Goal: Information Seeking & Learning: Check status

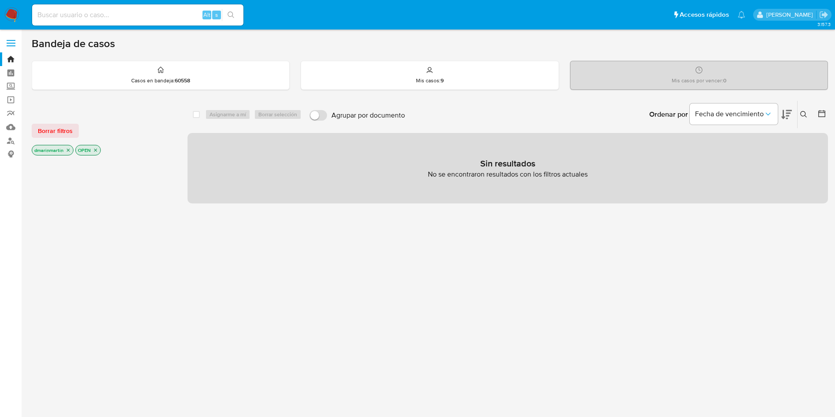
click at [78, 10] on input at bounding box center [137, 14] width 211 height 11
paste input "2669521794"
type input "2669521794"
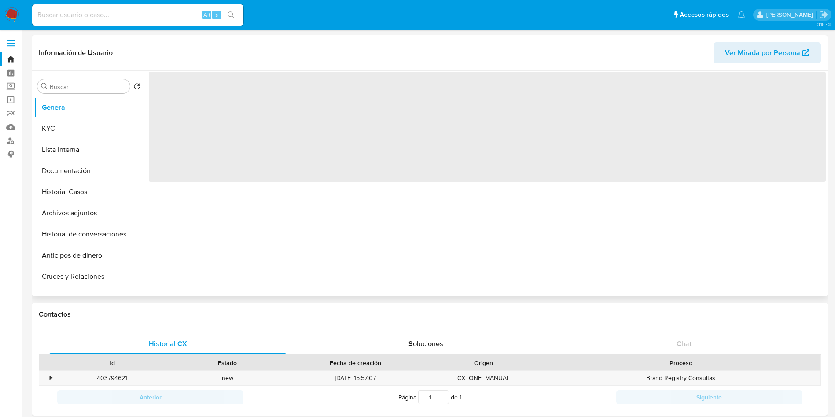
click at [779, 51] on span "Ver Mirada por Persona" at bounding box center [762, 52] width 75 height 21
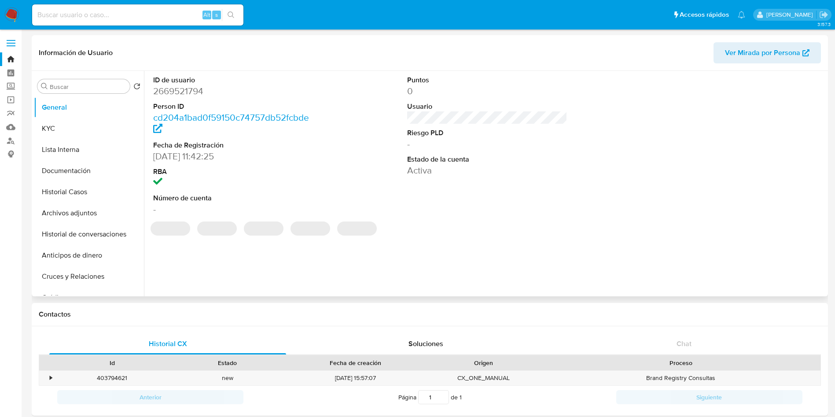
select select "10"
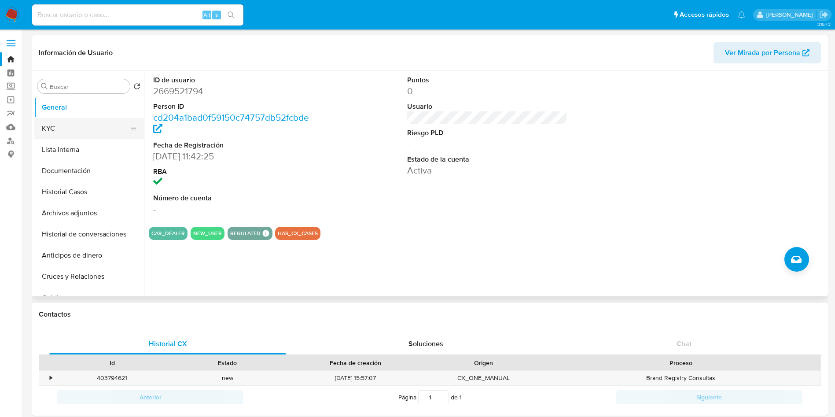
click at [75, 134] on button "KYC" at bounding box center [85, 128] width 103 height 21
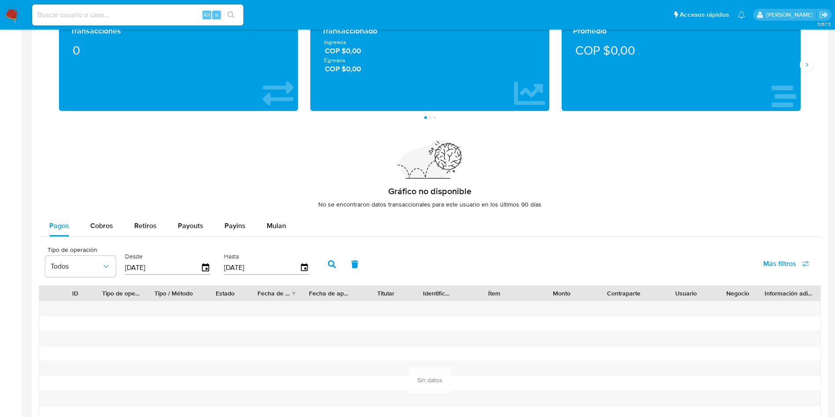
scroll to position [453, 0]
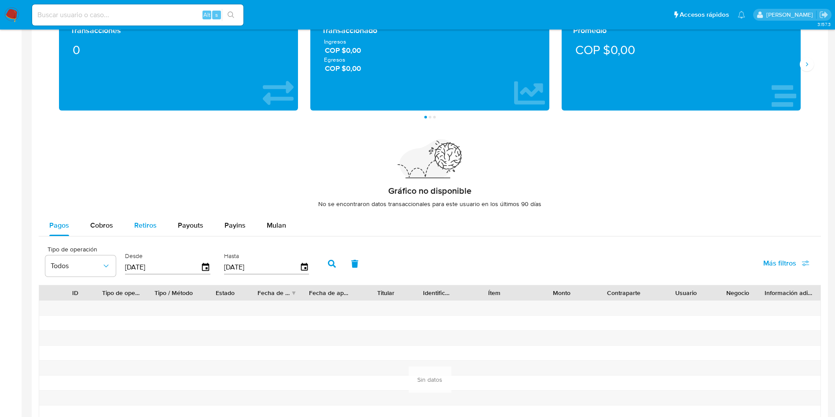
click at [152, 223] on span "Retiros" at bounding box center [145, 225] width 22 height 10
select select "10"
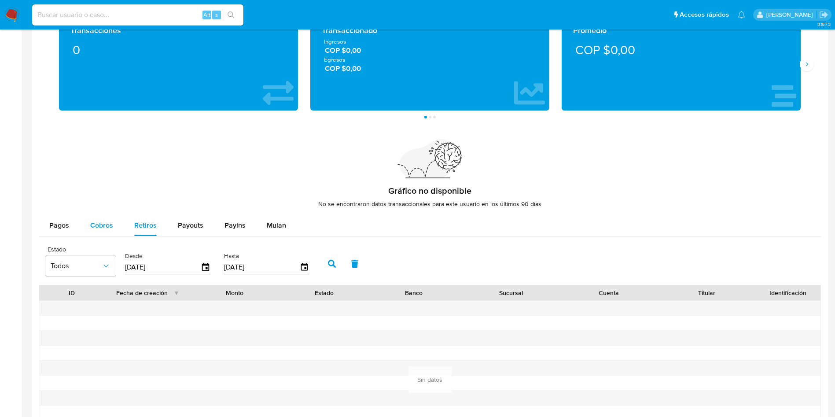
click at [101, 218] on div "Cobros" at bounding box center [101, 225] width 23 height 21
select select "10"
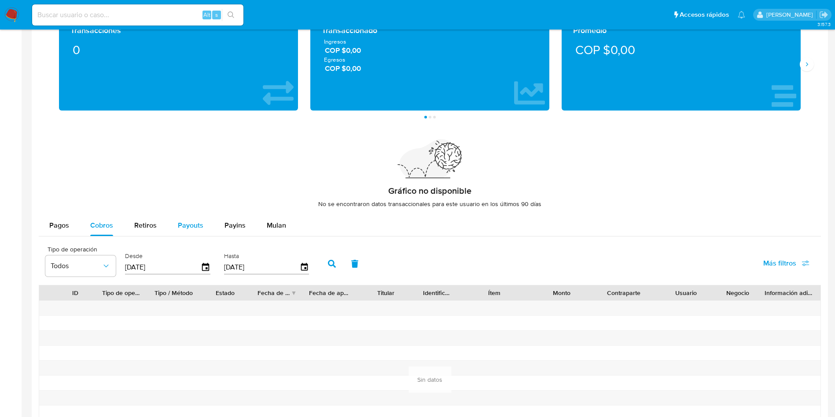
click at [193, 229] on span "Payouts" at bounding box center [191, 225] width 26 height 10
select select "10"
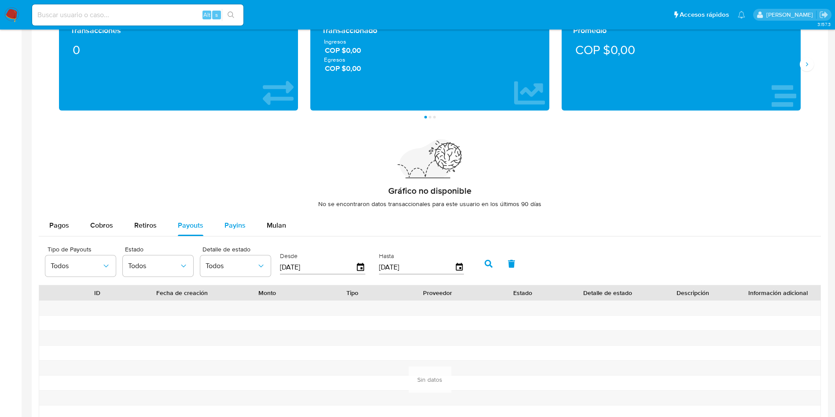
click at [248, 227] on button "Payins" at bounding box center [235, 225] width 42 height 21
select select "10"
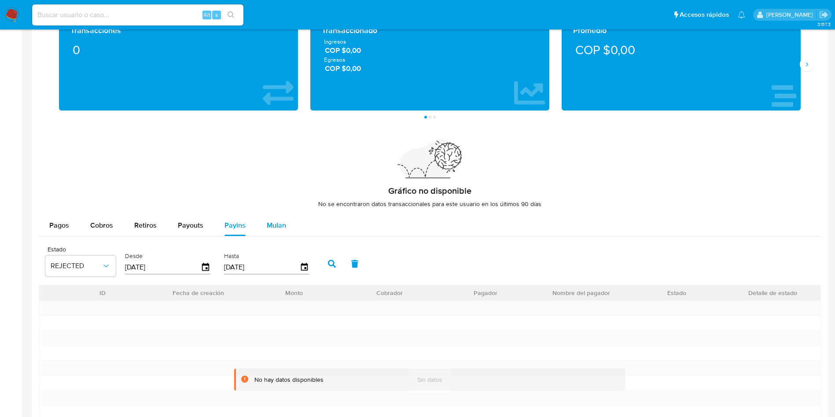
click at [269, 225] on span "Mulan" at bounding box center [276, 225] width 19 height 10
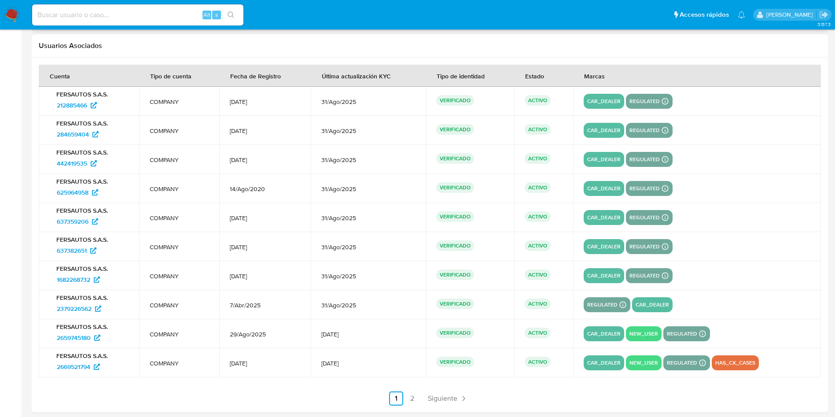
scroll to position [885, 0]
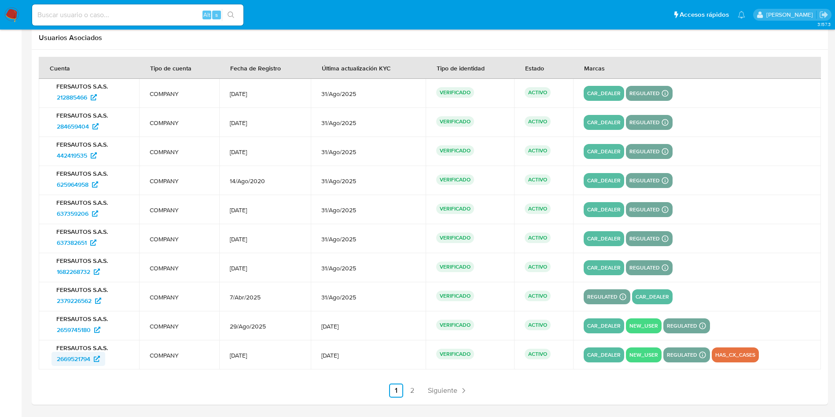
click at [76, 357] on span "2669521794" at bounding box center [73, 359] width 33 height 14
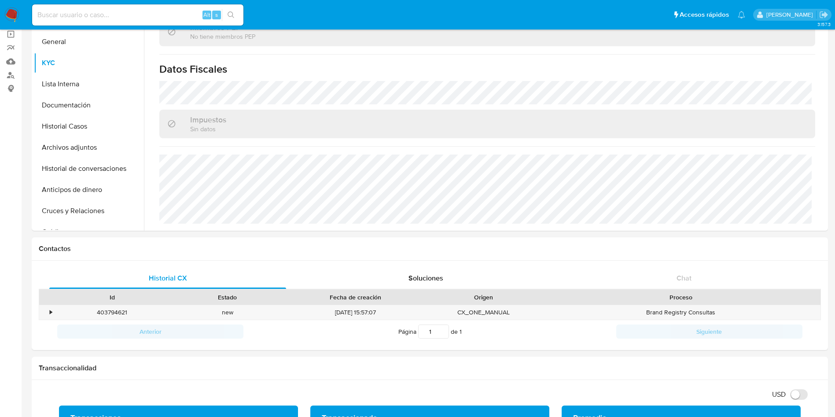
scroll to position [0, 0]
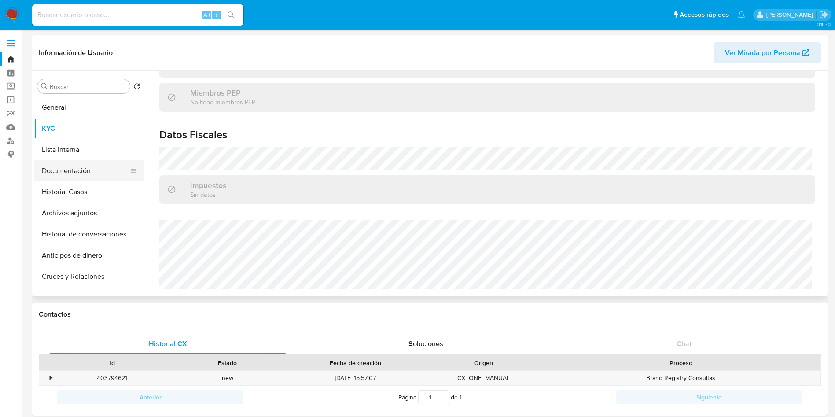
click at [84, 178] on button "Documentación" at bounding box center [85, 170] width 103 height 21
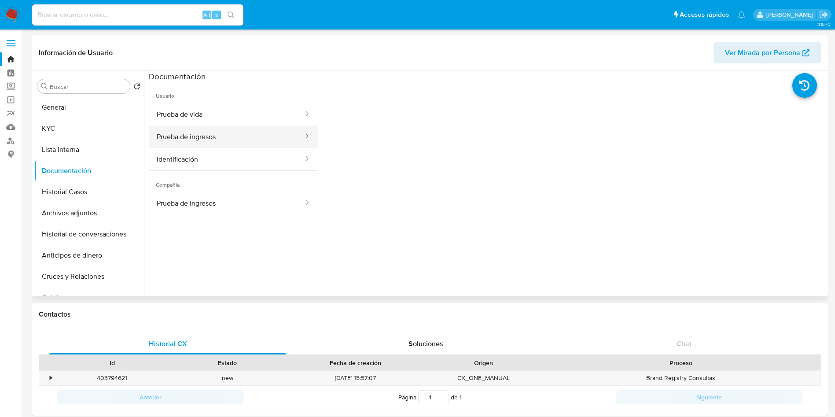
click at [194, 129] on button "Prueba de ingresos" at bounding box center [226, 137] width 155 height 22
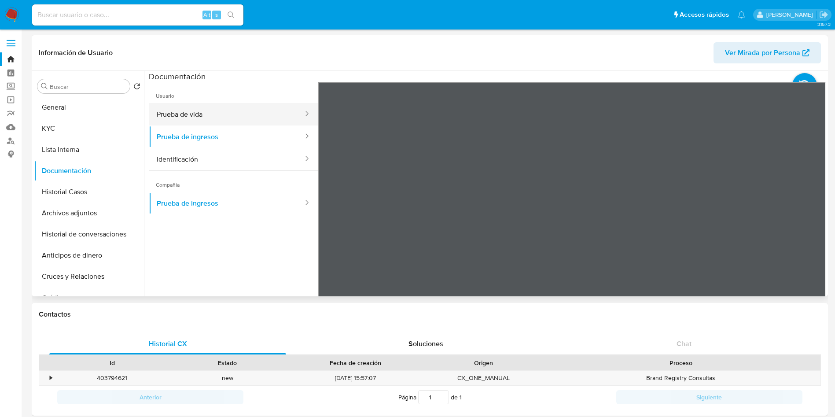
click at [266, 113] on button "Prueba de vida" at bounding box center [226, 114] width 155 height 22
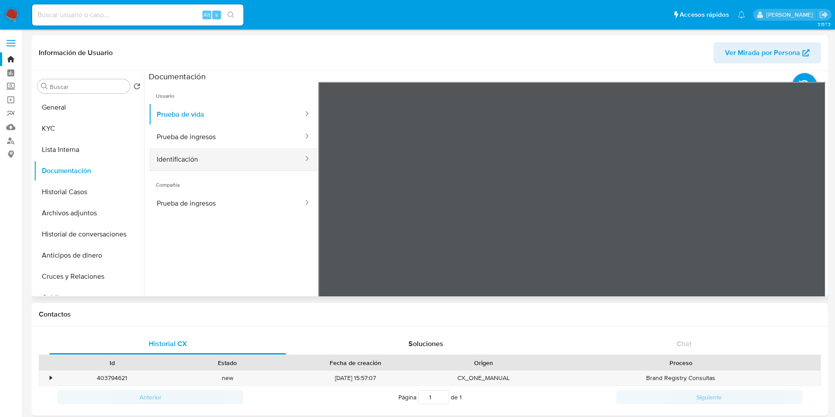
click at [280, 154] on button "Identificación" at bounding box center [226, 159] width 155 height 22
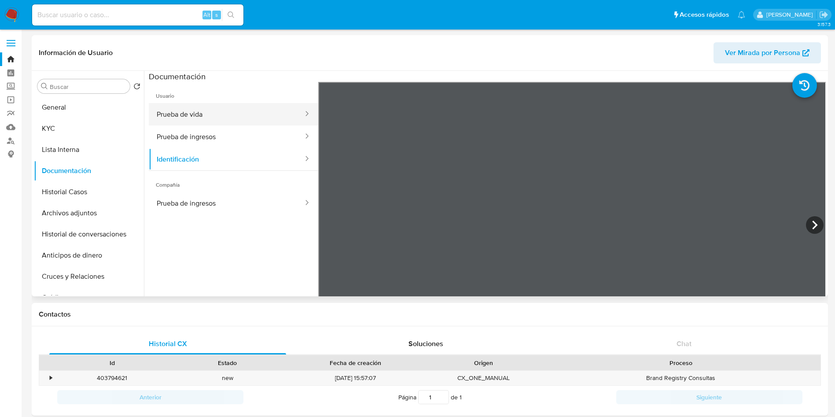
click at [233, 119] on button "Prueba de vida" at bounding box center [226, 114] width 155 height 22
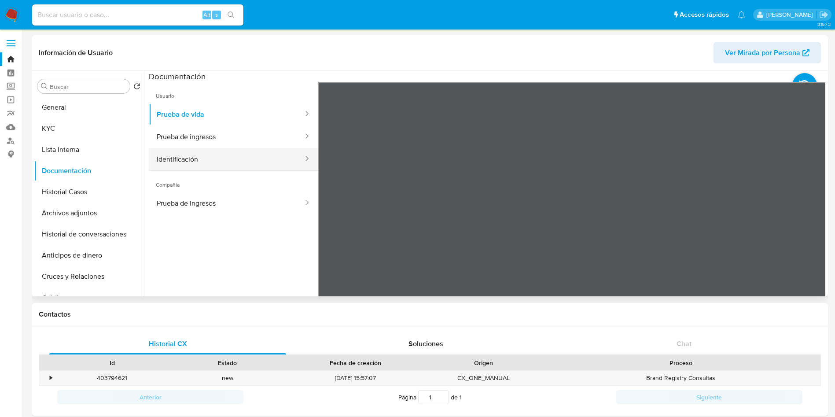
click at [222, 159] on button "Identificación" at bounding box center [226, 159] width 155 height 22
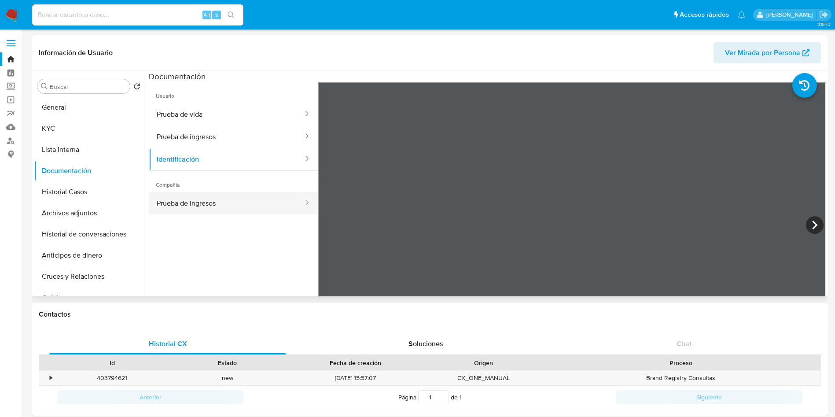
click at [213, 212] on button "Prueba de ingresos" at bounding box center [226, 203] width 155 height 22
click at [823, 169] on div at bounding box center [485, 183] width 682 height 225
click at [525, 52] on div "Información de Usuario Ver Mirada por Persona Buscar Volver al orden por defect…" at bounding box center [430, 165] width 797 height 261
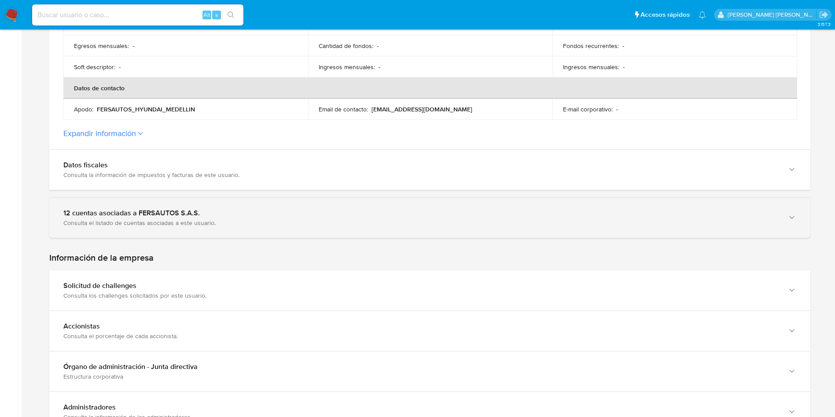
scroll to position [326, 0]
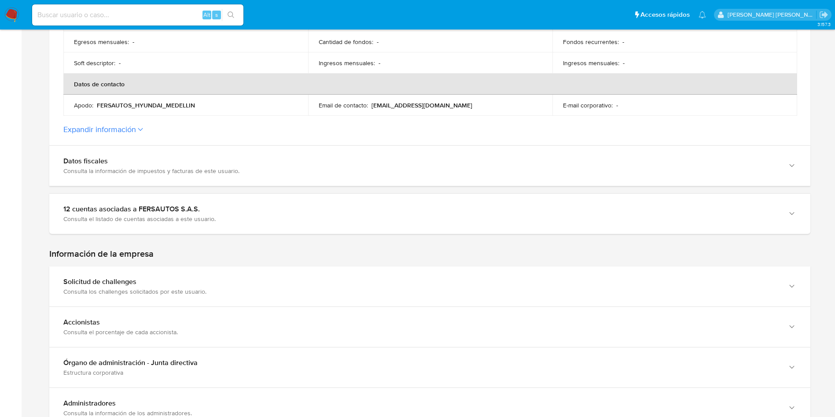
click at [131, 131] on button "Expandir información" at bounding box center [99, 130] width 73 height 10
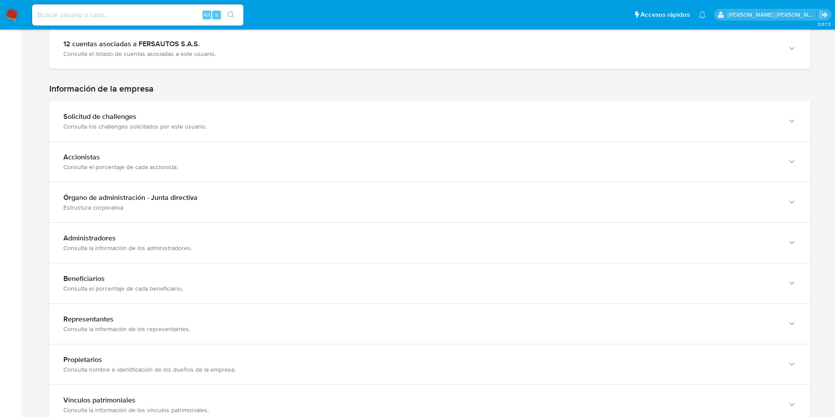
scroll to position [631, 0]
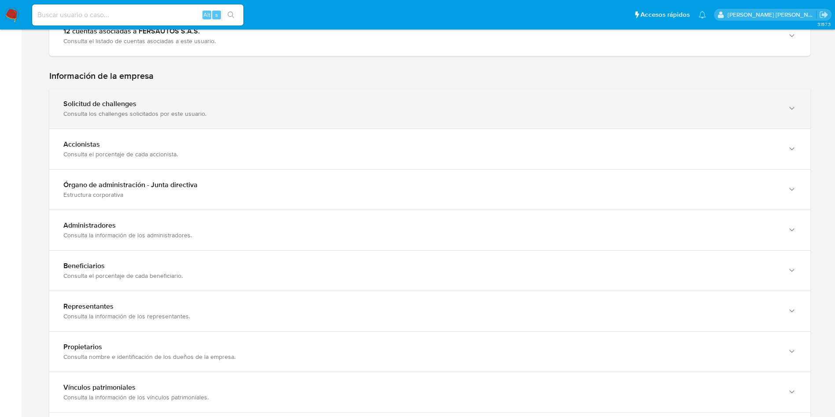
click at [197, 115] on div "Consulta los challenges solicitados por este usuario." at bounding box center [421, 114] width 716 height 8
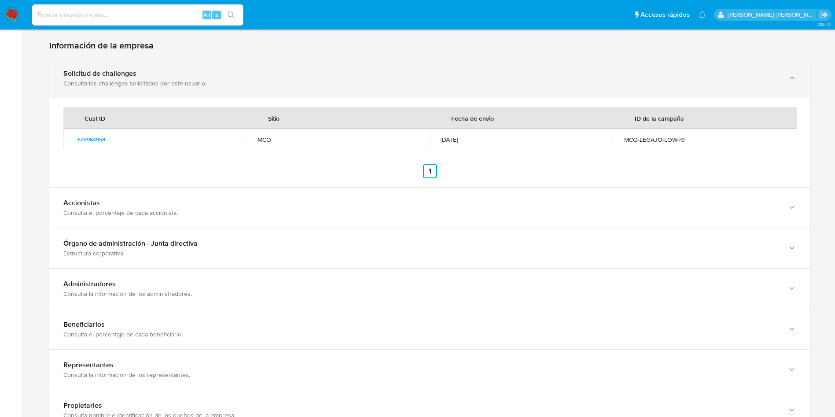
scroll to position [662, 0]
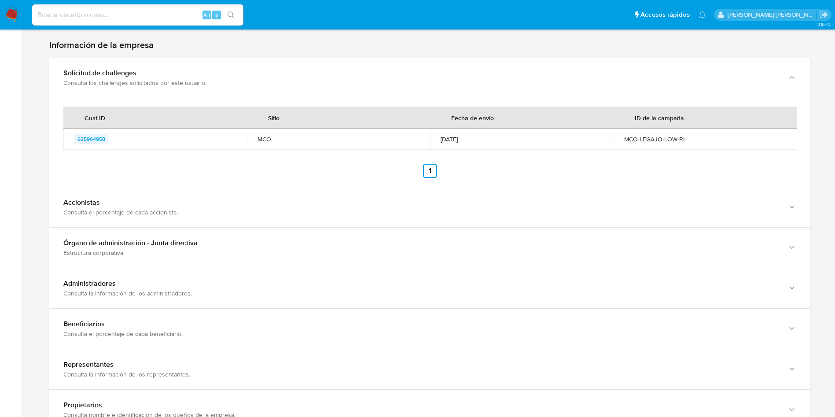
click at [100, 138] on span "625964958" at bounding box center [92, 139] width 28 height 11
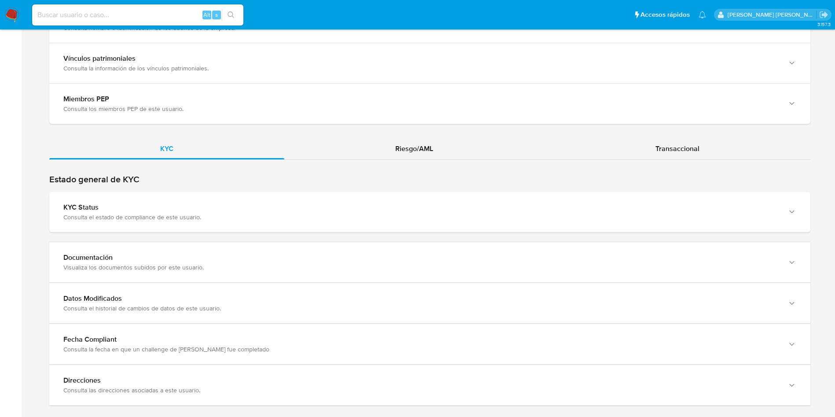
scroll to position [1064, 0]
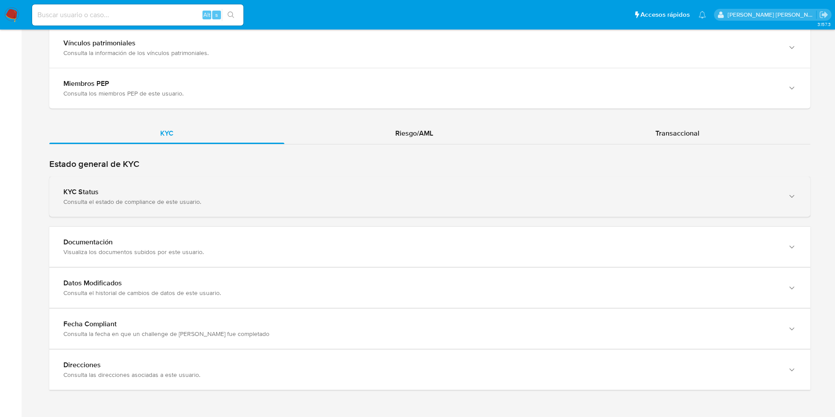
click at [309, 199] on div "Consulta el estado de compliance de este usuario." at bounding box center [421, 202] width 716 height 8
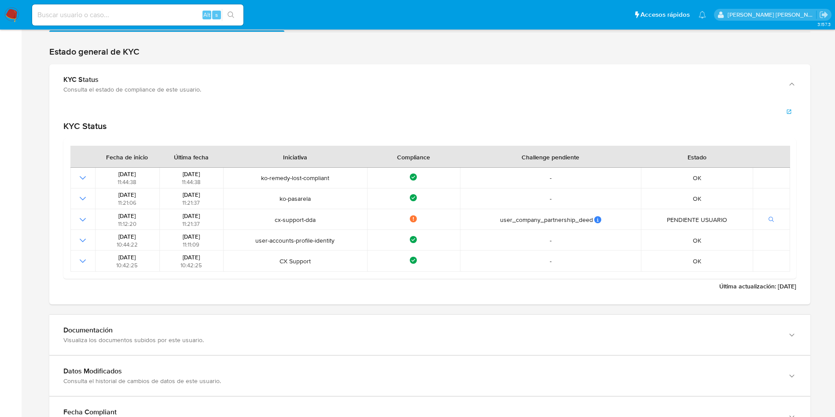
scroll to position [1181, 0]
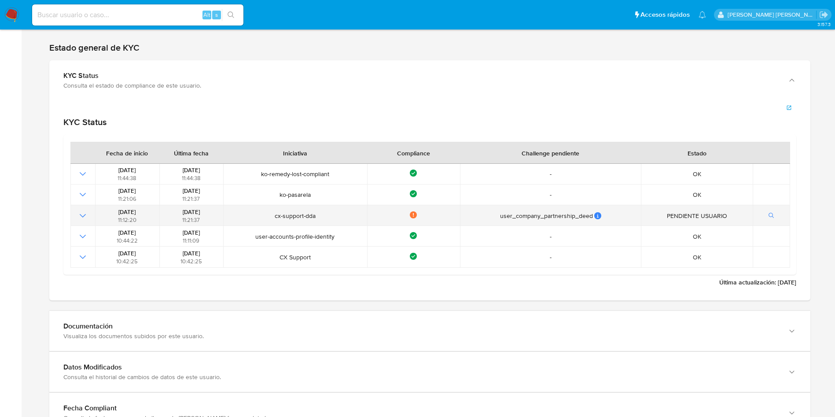
click at [85, 214] on icon "Mostrar operación" at bounding box center [83, 215] width 11 height 11
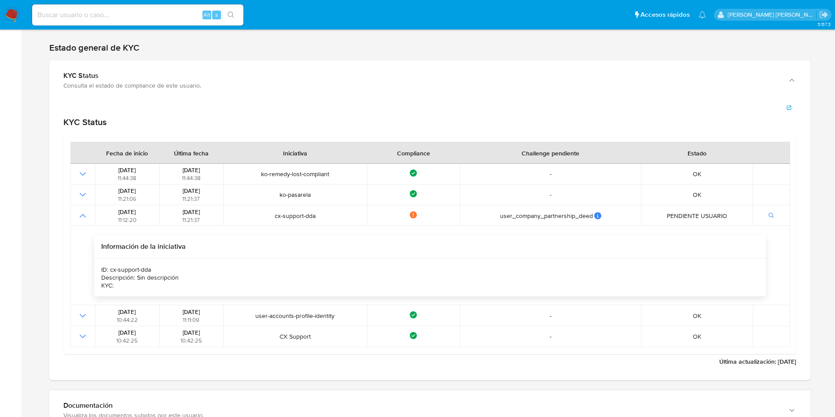
scroll to position [1189, 0]
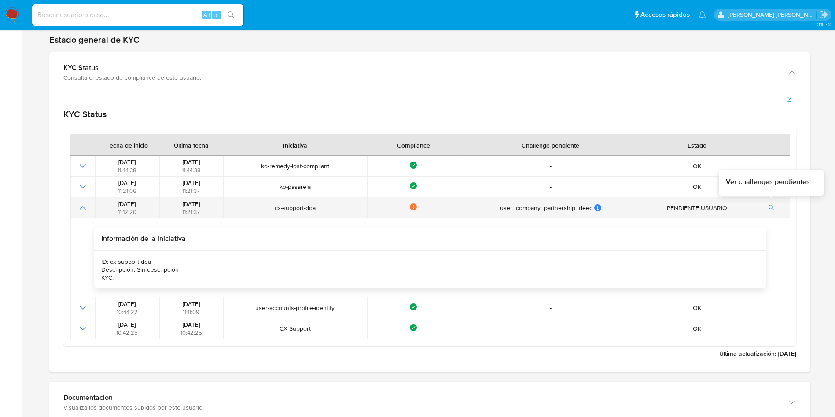
click at [769, 205] on icon "button" at bounding box center [772, 208] width 6 height 6
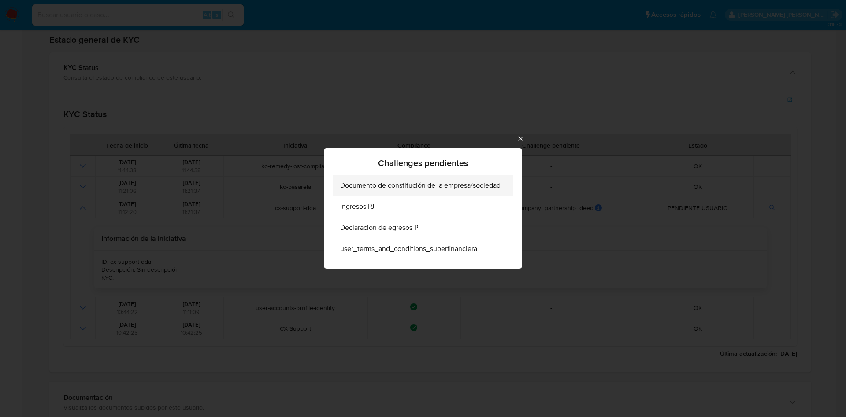
click at [439, 185] on span "Documento de constitución de la empresa/sociedad" at bounding box center [420, 185] width 160 height 9
click at [517, 140] on icon "Cerrar" at bounding box center [520, 138] width 9 height 9
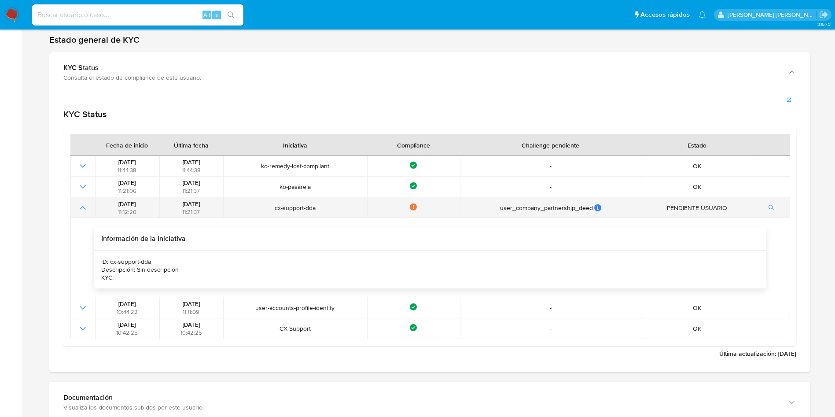
click at [81, 209] on icon "Mostrar operación" at bounding box center [83, 208] width 11 height 11
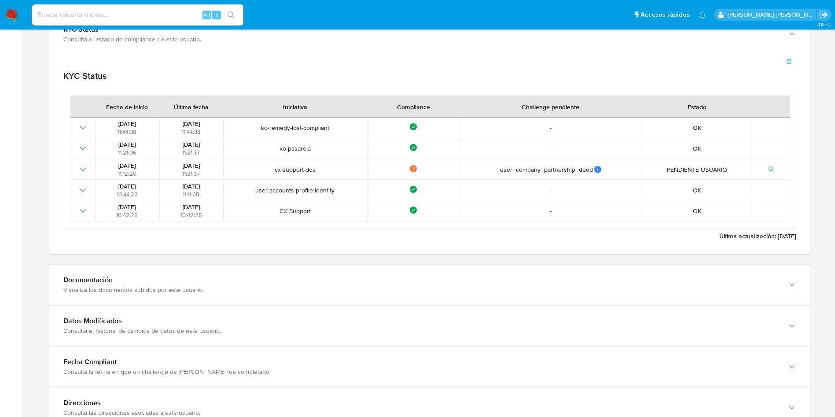
scroll to position [1265, 0]
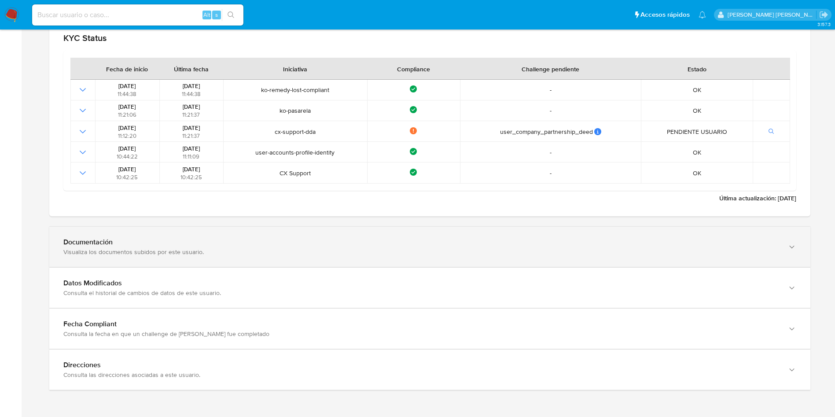
click at [248, 255] on div "Visualiza los documentos subidos por este usuario." at bounding box center [421, 252] width 716 height 8
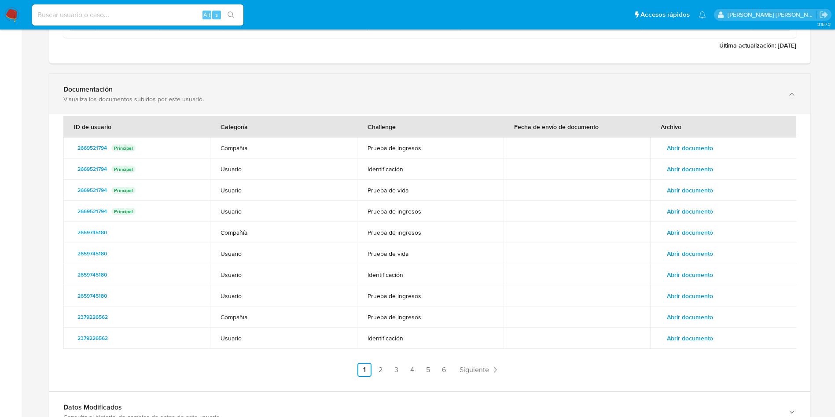
scroll to position [1418, 0]
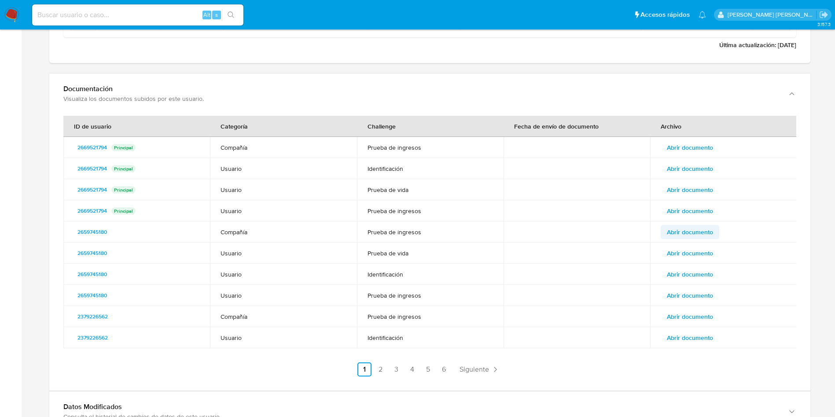
click at [683, 228] on span "Abrir documento" at bounding box center [690, 232] width 46 height 12
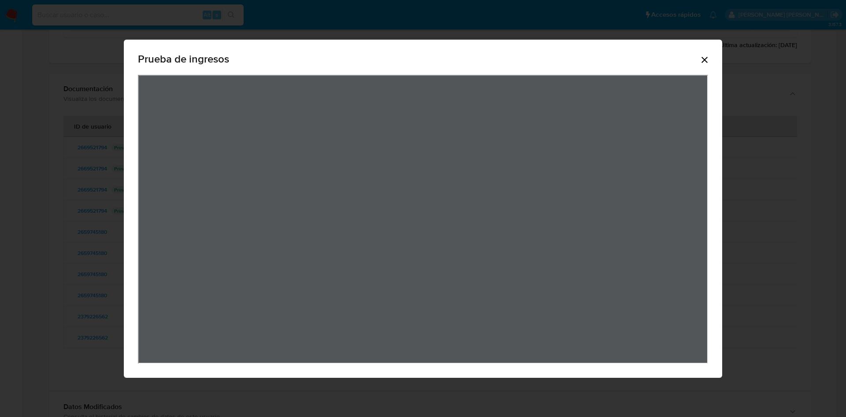
click at [709, 63] on icon "Cerrar" at bounding box center [704, 60] width 11 height 11
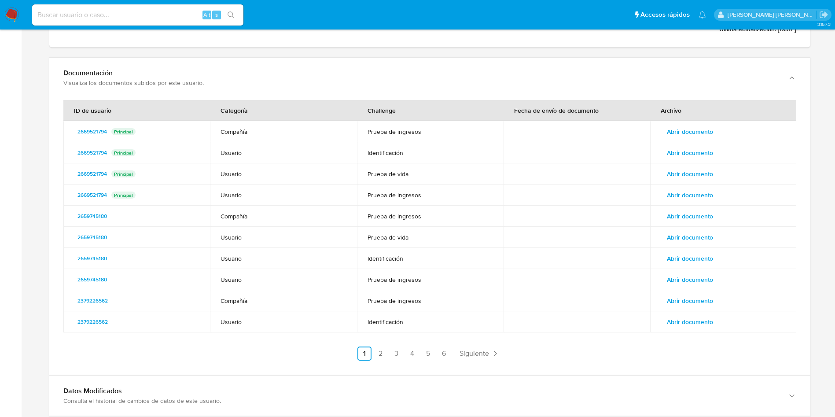
scroll to position [1436, 0]
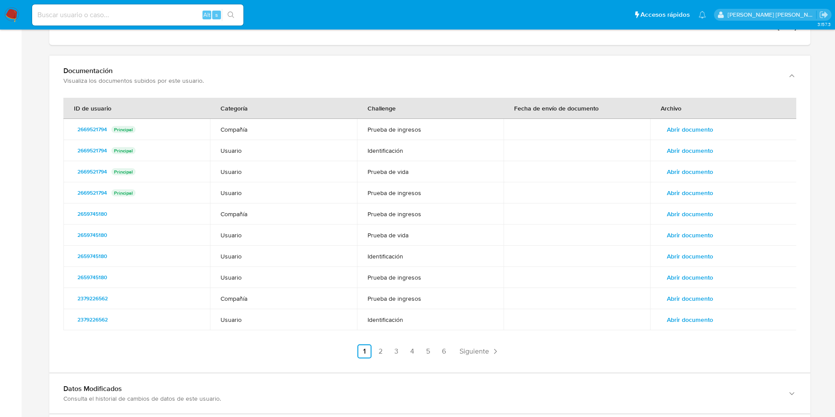
click at [698, 257] on span "Abrir documento" at bounding box center [690, 256] width 46 height 12
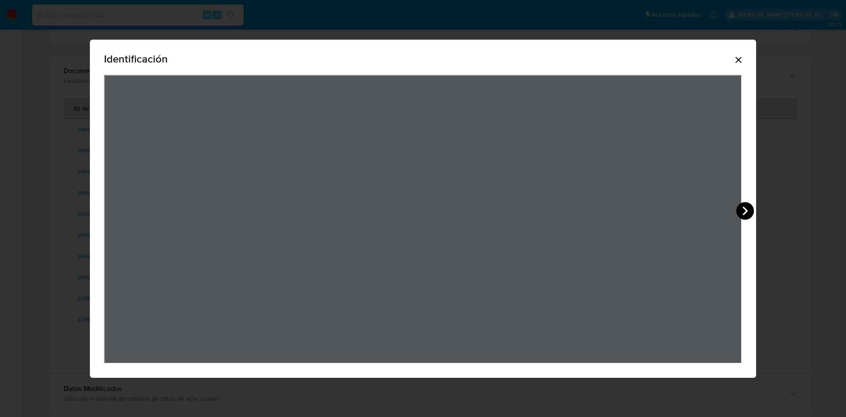
click at [753, 213] on icon "View Document Modal" at bounding box center [745, 211] width 18 height 18
click at [753, 213] on div "Identificación" at bounding box center [423, 209] width 666 height 338
click at [753, 57] on div "Identificación" at bounding box center [423, 209] width 666 height 338
click at [106, 205] on icon "View Document Modal" at bounding box center [115, 211] width 18 height 18
click at [743, 60] on icon "Cerrar" at bounding box center [738, 60] width 11 height 11
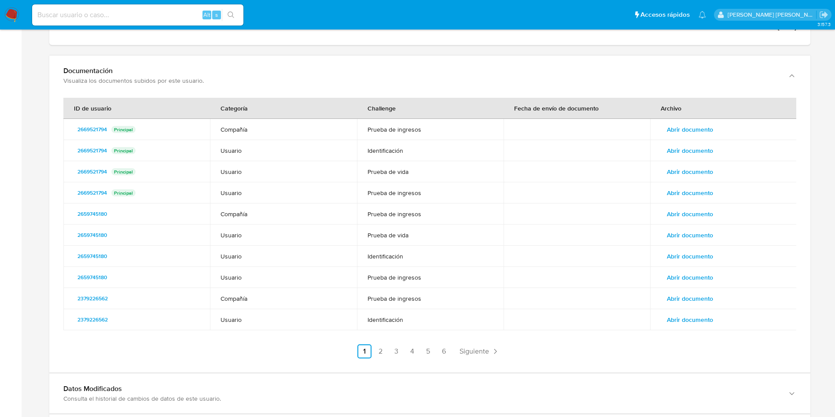
click at [684, 130] on span "Abrir documento" at bounding box center [690, 129] width 46 height 12
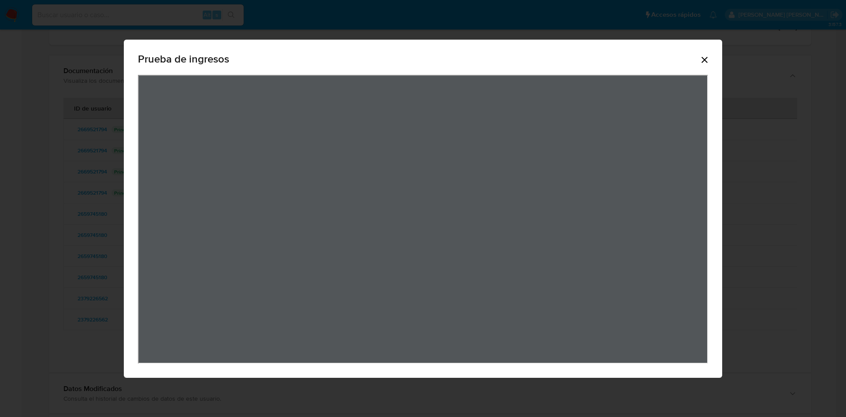
click at [704, 59] on icon "Cerrar" at bounding box center [704, 60] width 11 height 11
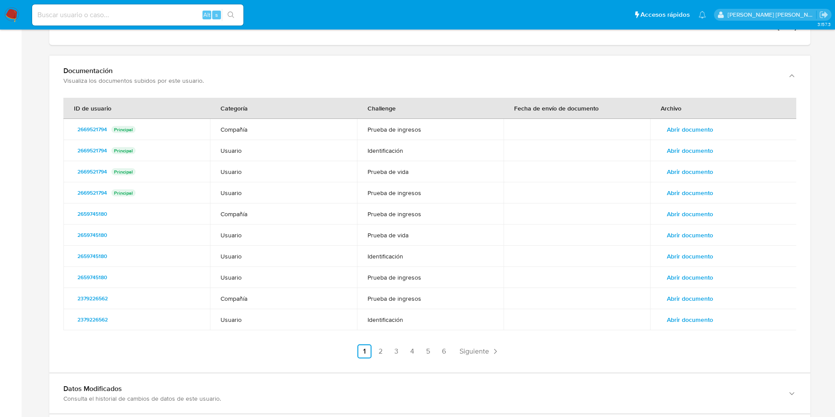
click at [699, 155] on span "Abrir documento" at bounding box center [690, 150] width 46 height 12
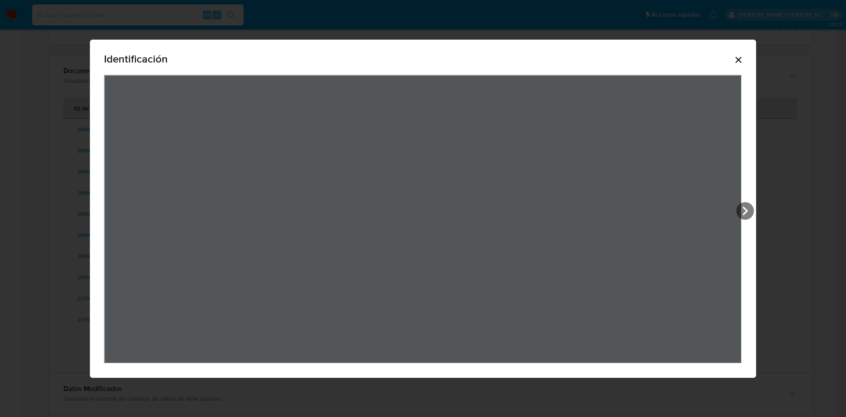
click at [756, 219] on div "Identificación" at bounding box center [423, 209] width 666 height 338
click at [742, 68] on div "Identificación" at bounding box center [423, 61] width 638 height 28
click at [741, 62] on icon "Cerrar" at bounding box center [738, 60] width 6 height 6
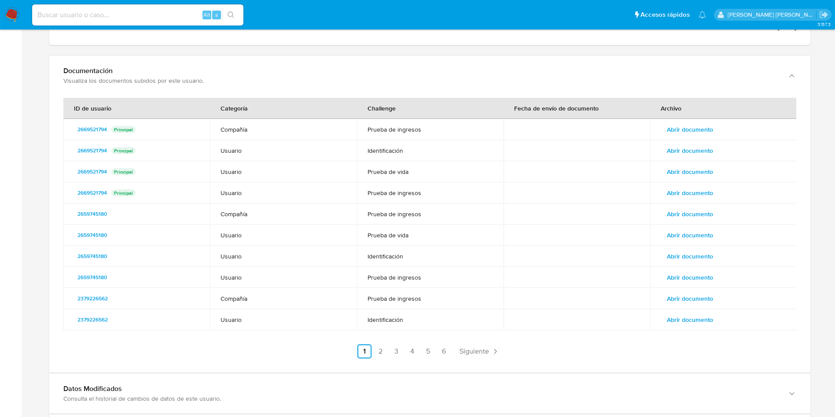
click at [684, 174] on span "Abrir documento" at bounding box center [690, 172] width 46 height 12
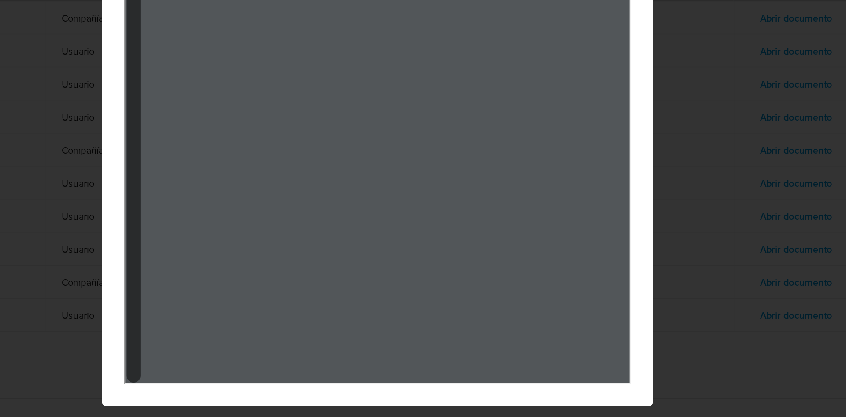
click at [267, 304] on div "View Document Modal" at bounding box center [266, 219] width 9 height 287
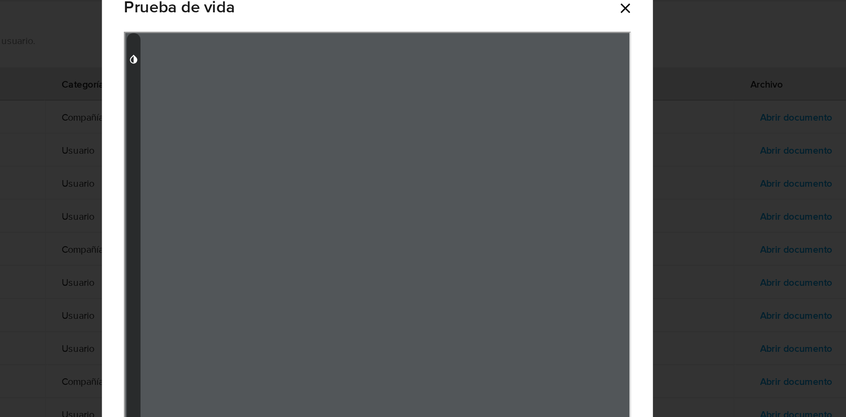
click at [266, 93] on icon "View Document Modal" at bounding box center [266, 92] width 7 height 7
click at [265, 295] on div "View Document Modal" at bounding box center [266, 219] width 9 height 287
click at [676, 128] on div "Prueba de vida" at bounding box center [423, 208] width 846 height 417
click at [583, 63] on icon "Cerrar" at bounding box center [581, 60] width 11 height 11
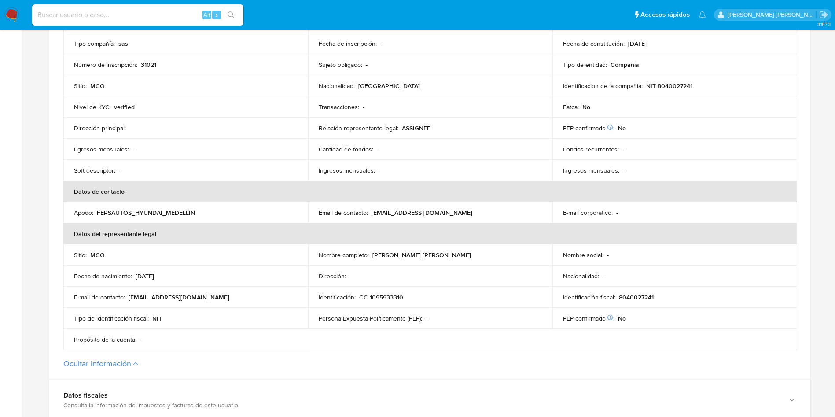
scroll to position [222, 0]
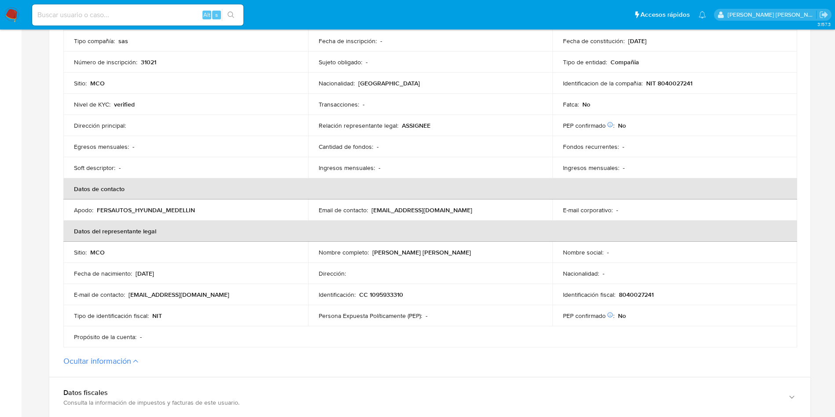
drag, startPoint x: 479, startPoint y: 256, endPoint x: 385, endPoint y: 259, distance: 93.9
click at [385, 259] on td "Nombre completo : Jefferson Hernando Serrano Guerrero" at bounding box center [430, 252] width 245 height 21
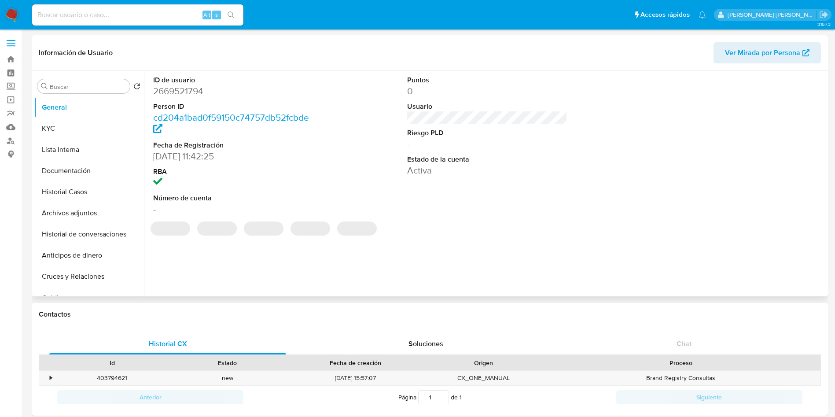
select select "10"
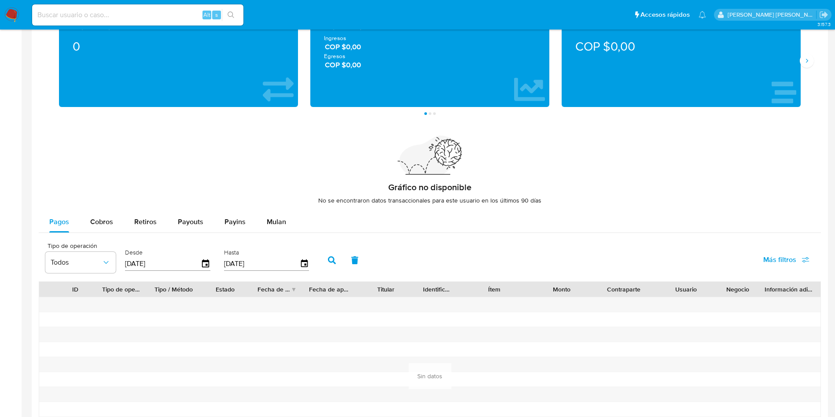
scroll to position [457, 0]
click at [95, 225] on span "Cobros" at bounding box center [101, 221] width 23 height 10
select select "10"
click at [140, 223] on span "Retiros" at bounding box center [145, 221] width 22 height 10
select select "10"
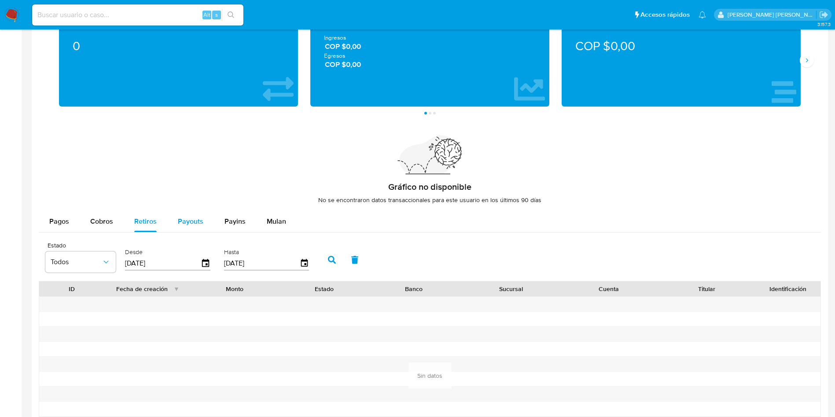
click at [182, 221] on span "Payouts" at bounding box center [191, 221] width 26 height 10
select select "10"
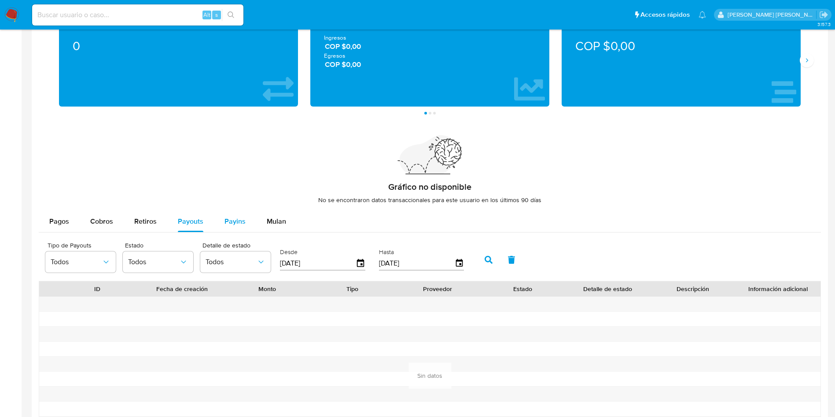
click at [234, 219] on span "Payins" at bounding box center [235, 221] width 21 height 10
select select "10"
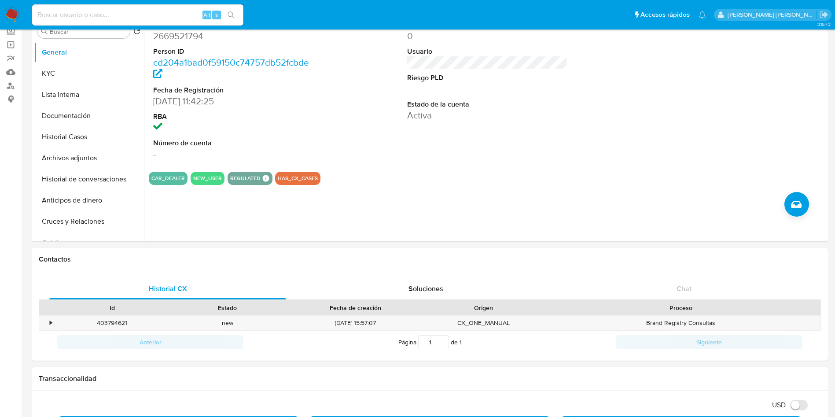
scroll to position [0, 0]
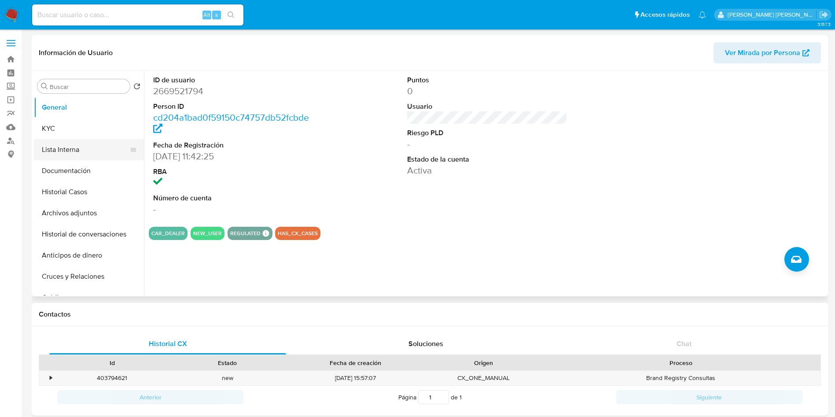
click at [70, 150] on button "Lista Interna" at bounding box center [85, 149] width 103 height 21
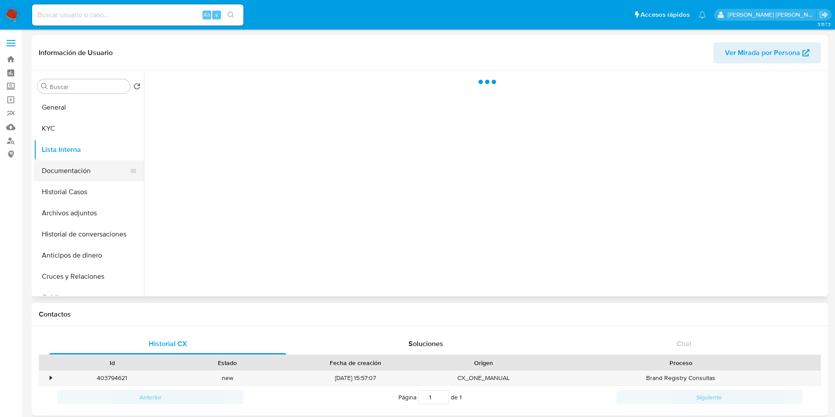
click at [78, 170] on button "Documentación" at bounding box center [85, 170] width 103 height 21
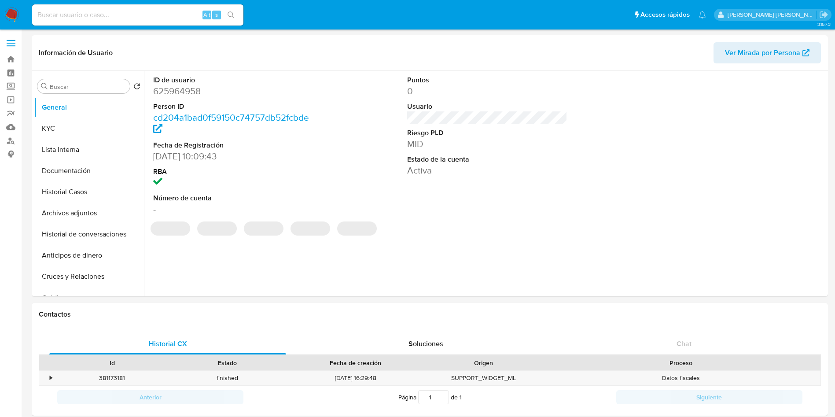
select select "10"
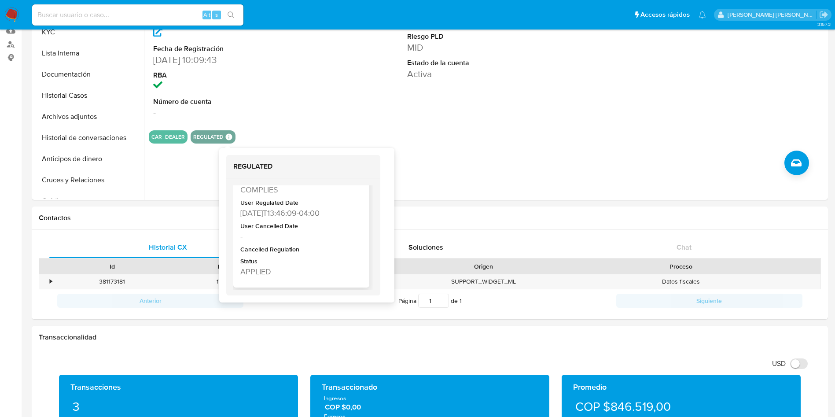
scroll to position [114, 0]
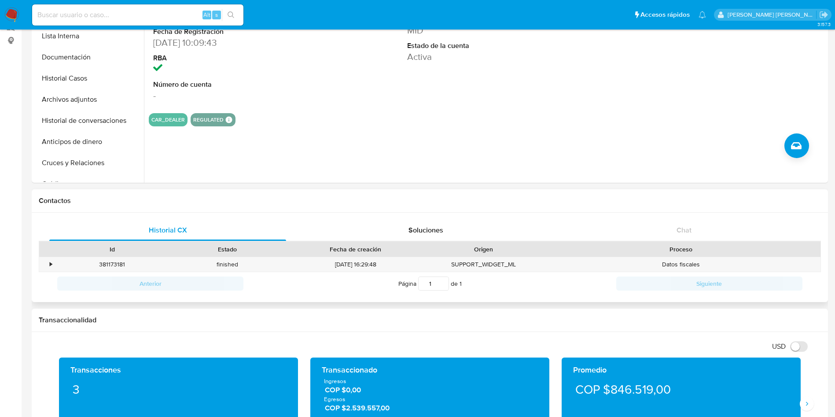
click at [403, 209] on div "Contactos" at bounding box center [430, 200] width 797 height 23
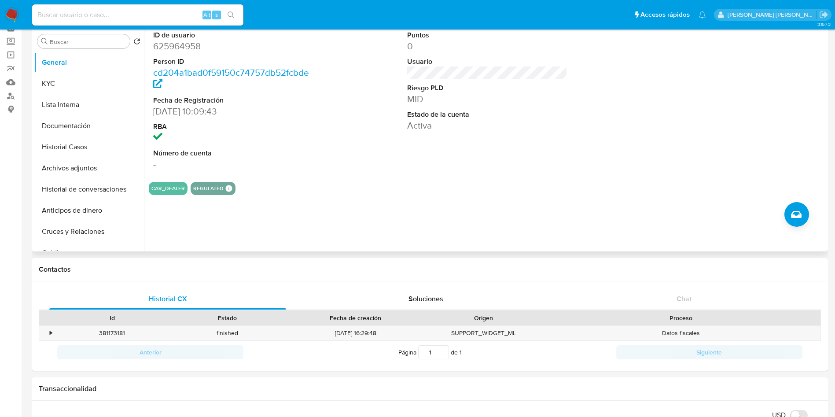
scroll to position [0, 0]
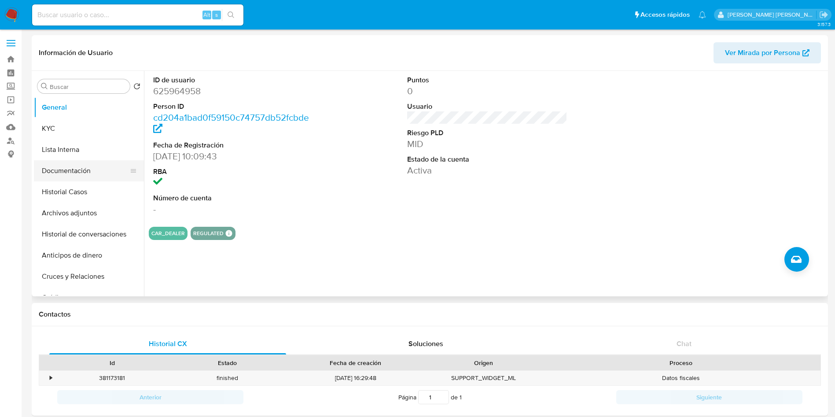
click at [75, 175] on button "Documentación" at bounding box center [85, 170] width 103 height 21
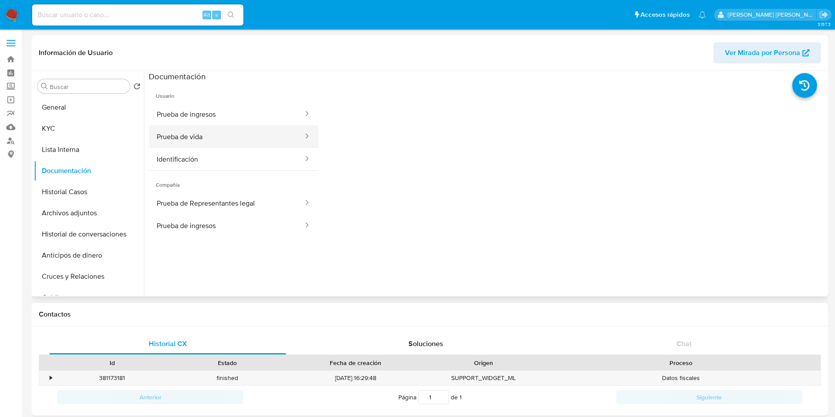
click at [281, 141] on button "Prueba de vida" at bounding box center [226, 137] width 155 height 22
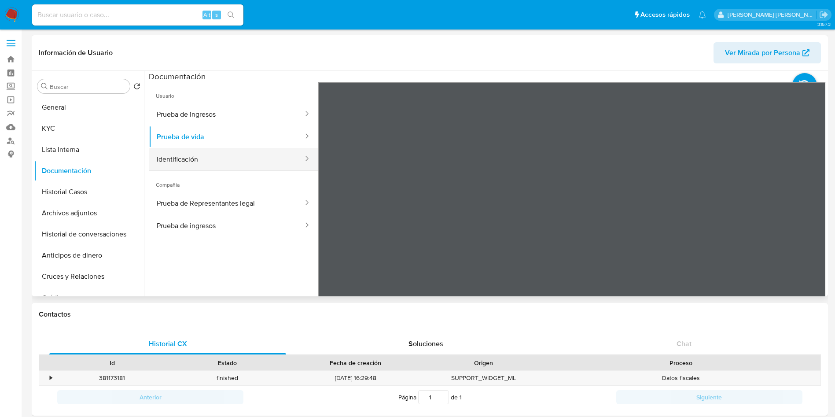
click at [262, 157] on button "Identificación" at bounding box center [226, 159] width 155 height 22
click at [258, 205] on button "Prueba de Representantes legal" at bounding box center [226, 203] width 155 height 22
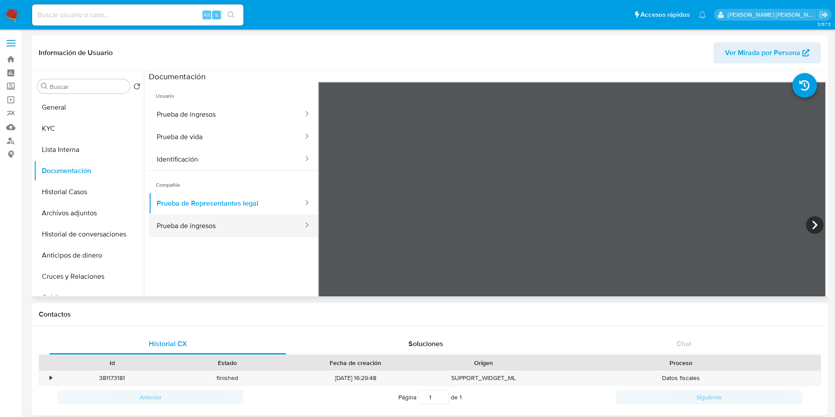
click at [238, 231] on button "Prueba de ingresos" at bounding box center [226, 225] width 155 height 22
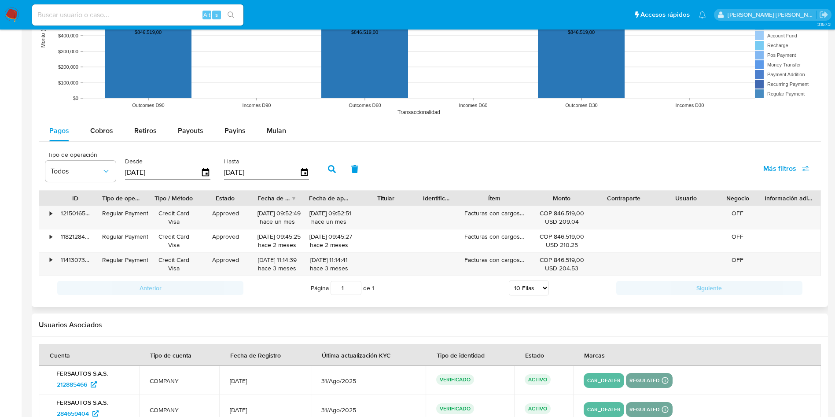
scroll to position [683, 0]
click at [504, 212] on div "Facturas con cargos por operar" at bounding box center [494, 217] width 73 height 23
click at [699, 301] on div at bounding box center [430, 35] width 797 height 544
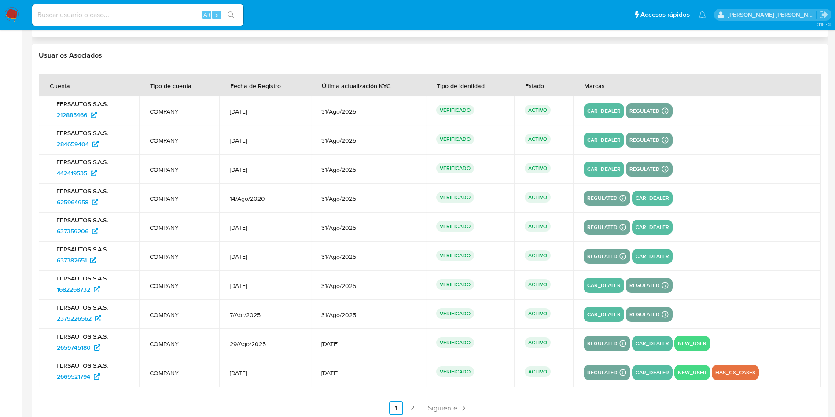
scroll to position [970, 0]
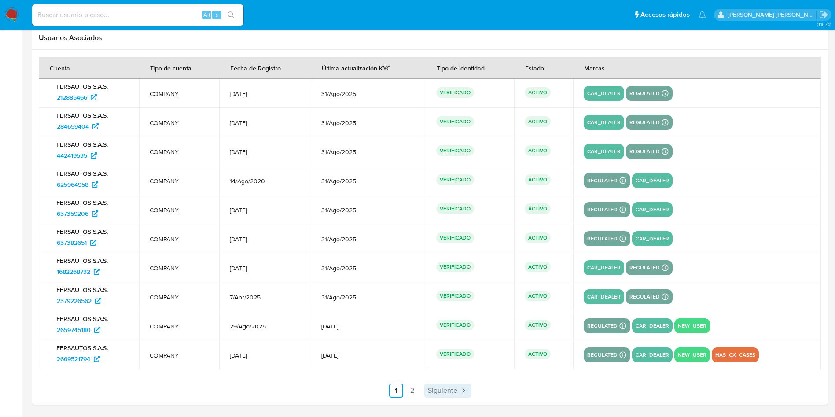
click at [441, 391] on span "Siguiente" at bounding box center [443, 390] width 30 height 7
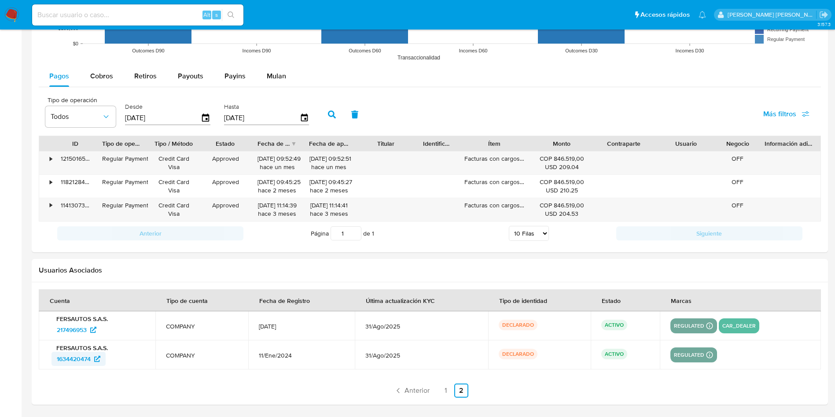
click at [81, 360] on span "1634420474" at bounding box center [74, 359] width 34 height 14
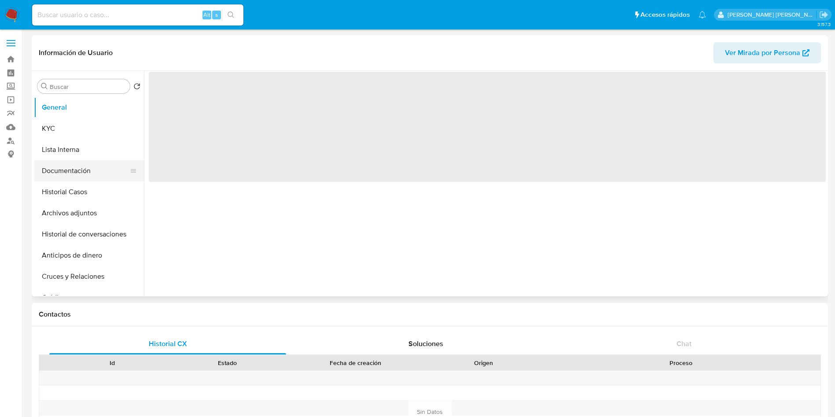
click at [78, 172] on button "Documentación" at bounding box center [85, 170] width 103 height 21
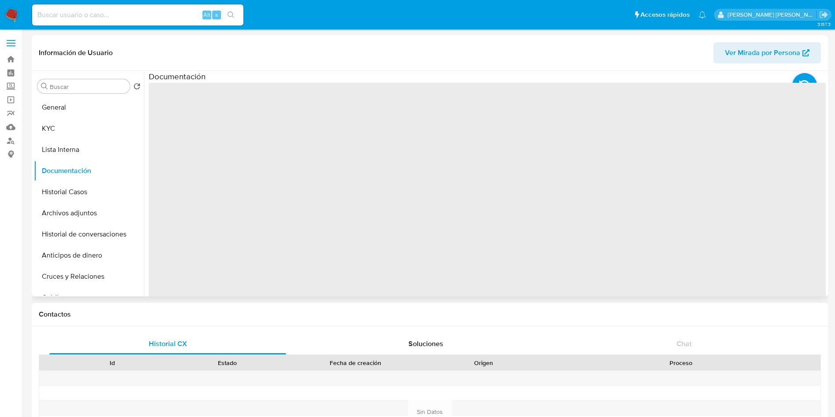
select select "10"
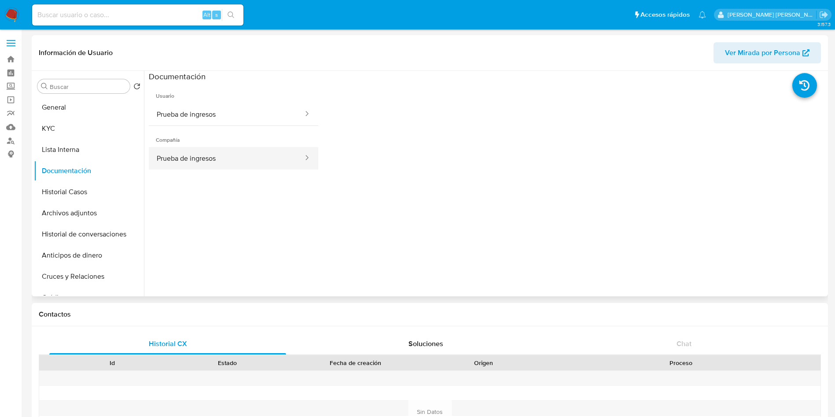
click at [247, 162] on button "Prueba de ingresos" at bounding box center [226, 158] width 155 height 22
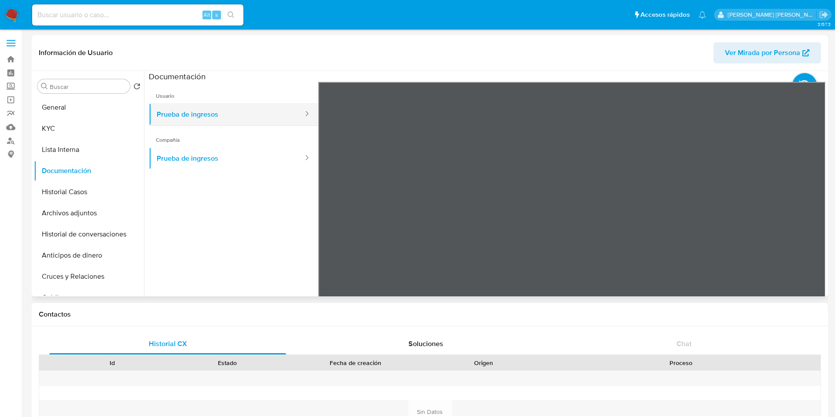
click at [267, 119] on button "Prueba de ingresos" at bounding box center [226, 114] width 155 height 22
click at [81, 147] on button "Lista Interna" at bounding box center [85, 149] width 103 height 21
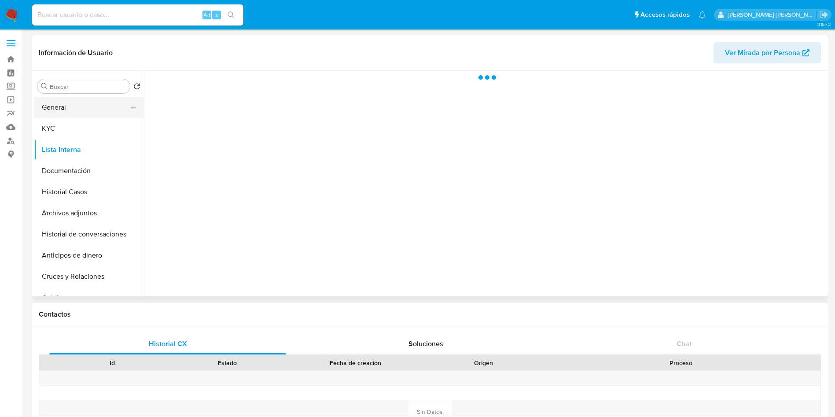
click at [52, 109] on button "General" at bounding box center [85, 107] width 103 height 21
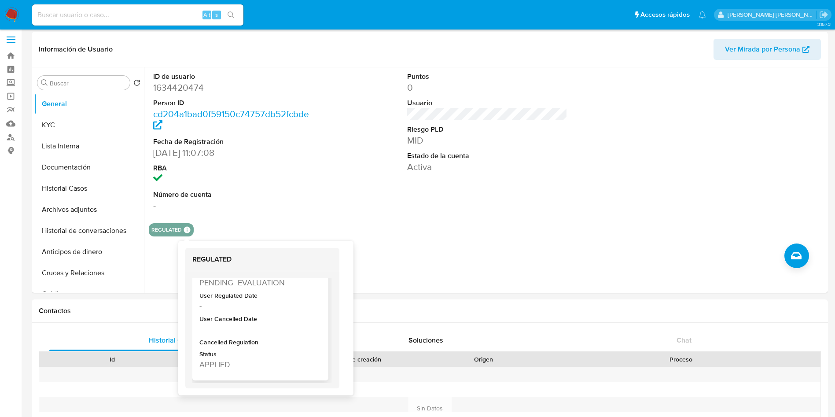
scroll to position [4, 0]
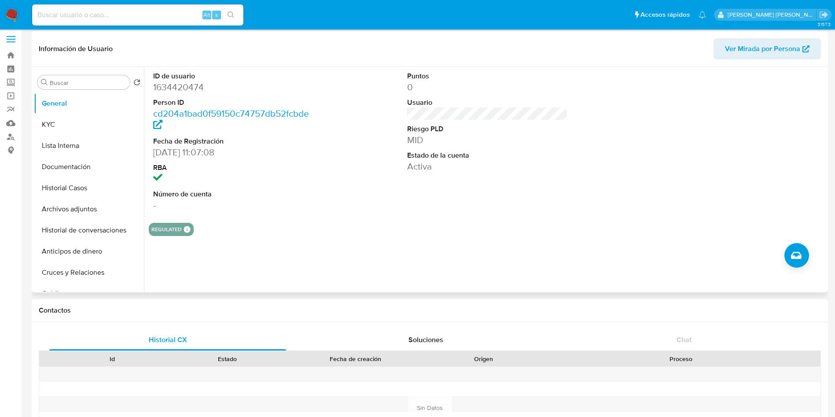
click at [361, 270] on div "ID de usuario 1634420474 Person ID cd204a1bad0f59150c74757db52fcbde Fecha de Re…" at bounding box center [485, 179] width 682 height 225
click at [75, 129] on button "KYC" at bounding box center [85, 124] width 103 height 21
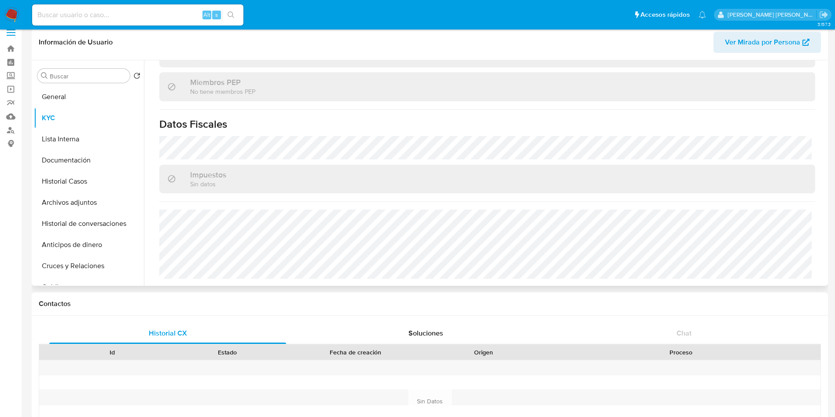
scroll to position [11, 0]
